Goal: Transaction & Acquisition: Purchase product/service

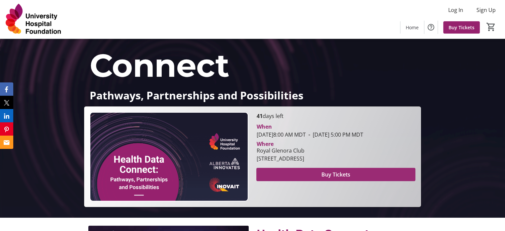
scroll to position [133, 0]
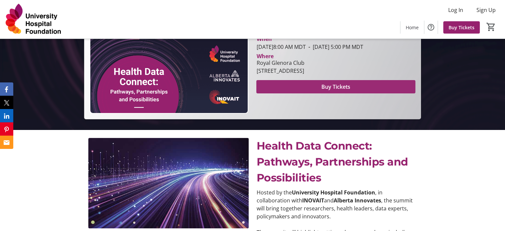
click at [331, 91] on span "Buy Tickets" at bounding box center [335, 87] width 29 height 8
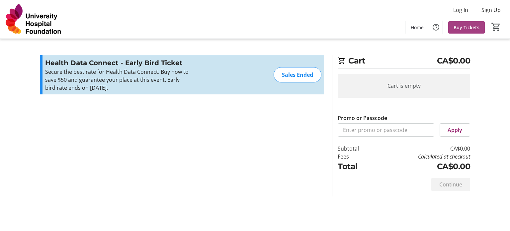
click at [464, 25] on span "Buy Tickets" at bounding box center [467, 27] width 26 height 7
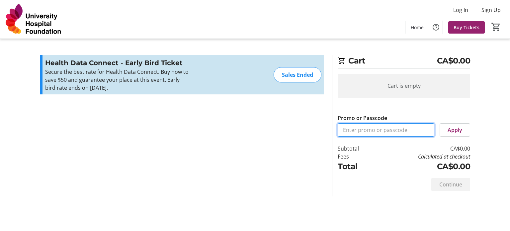
click at [387, 129] on input "Promo or Passcode" at bounding box center [386, 129] width 97 height 13
click at [401, 111] on div "Promo or Passcode Apply" at bounding box center [404, 117] width 132 height 39
click at [413, 88] on div "Cart is empty" at bounding box center [404, 86] width 132 height 24
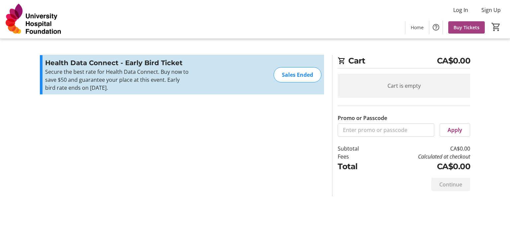
click at [470, 24] on span "Buy Tickets" at bounding box center [467, 27] width 26 height 7
click at [453, 132] on span "Apply" at bounding box center [455, 130] width 15 height 8
click at [415, 23] on span at bounding box center [417, 27] width 24 height 16
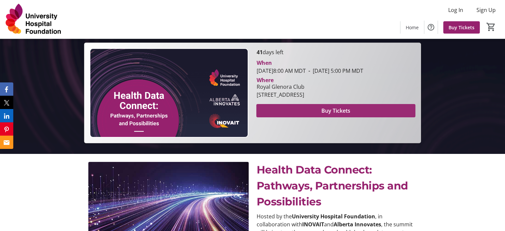
scroll to position [100, 0]
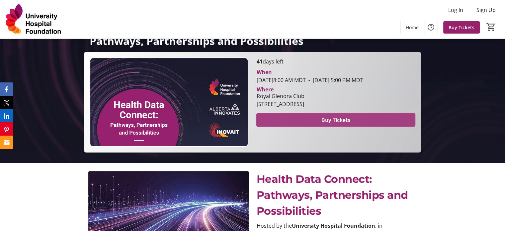
click at [333, 124] on span "Buy Tickets" at bounding box center [335, 120] width 29 height 8
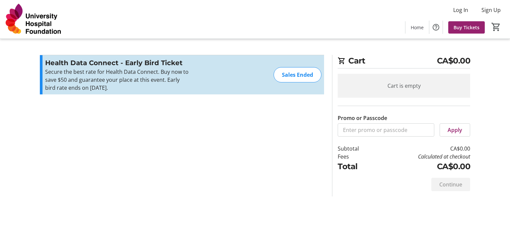
click at [418, 87] on div "Cart is empty" at bounding box center [404, 86] width 132 height 24
click at [411, 129] on input "Promo or Passcode" at bounding box center [386, 129] width 97 height 13
click at [509, 107] on tr-checkout-feature-upsell-ui "Cart CA$0.00 Cart is empty Promo or Passcode Apply Subtotal CA$0.00 Fees Calcul…" at bounding box center [255, 115] width 510 height 231
